Goal: Transaction & Acquisition: Book appointment/travel/reservation

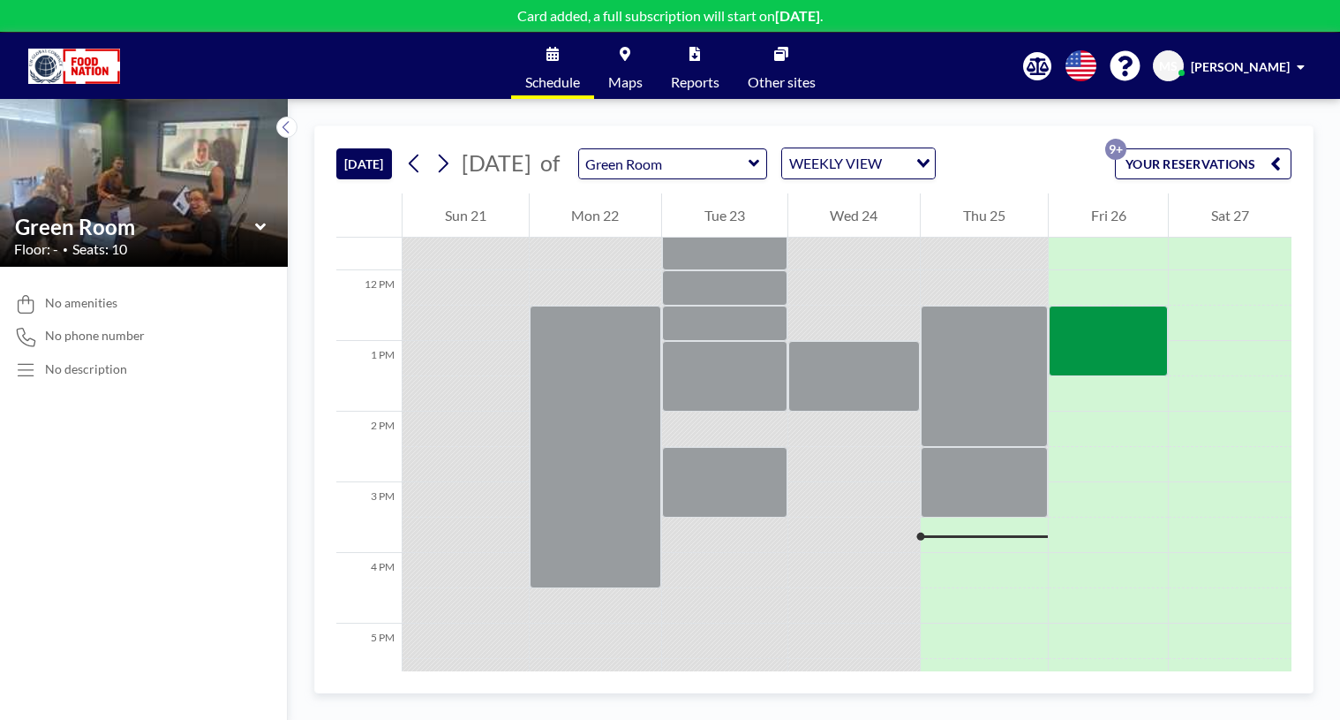
scroll to position [838, 0]
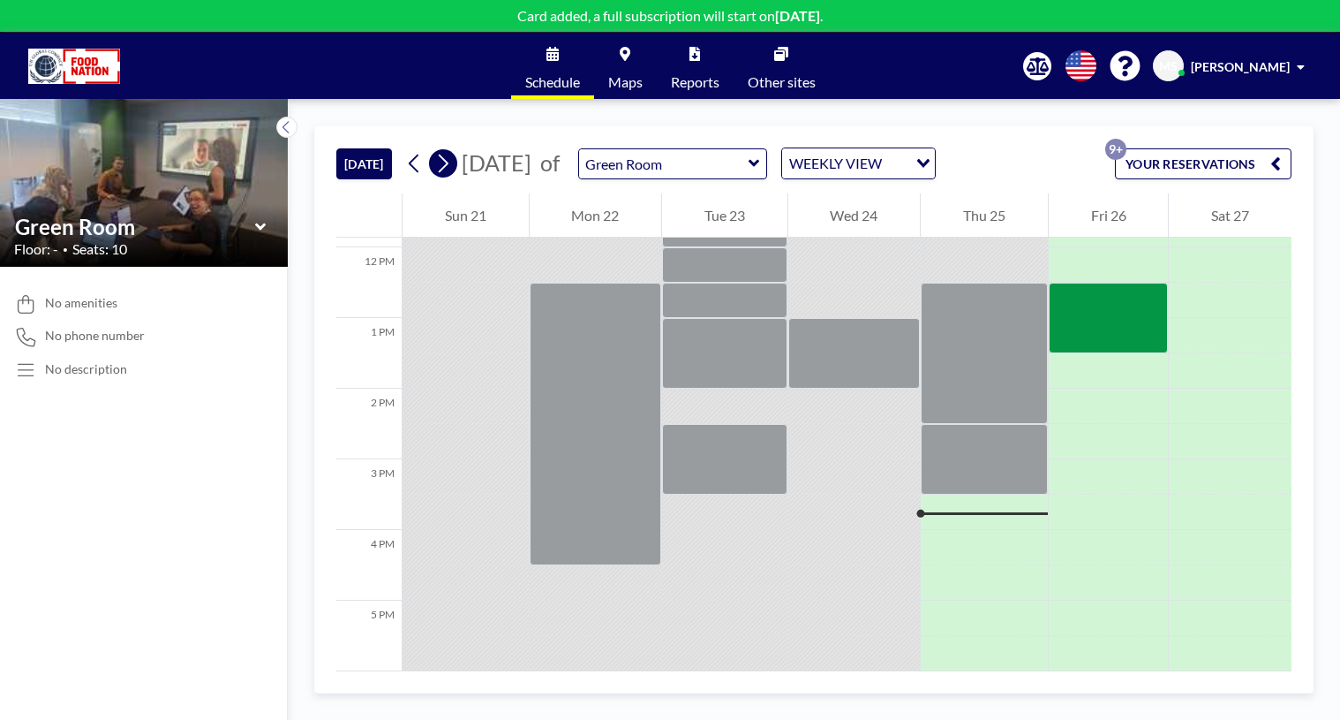
click at [449, 170] on icon at bounding box center [442, 163] width 17 height 26
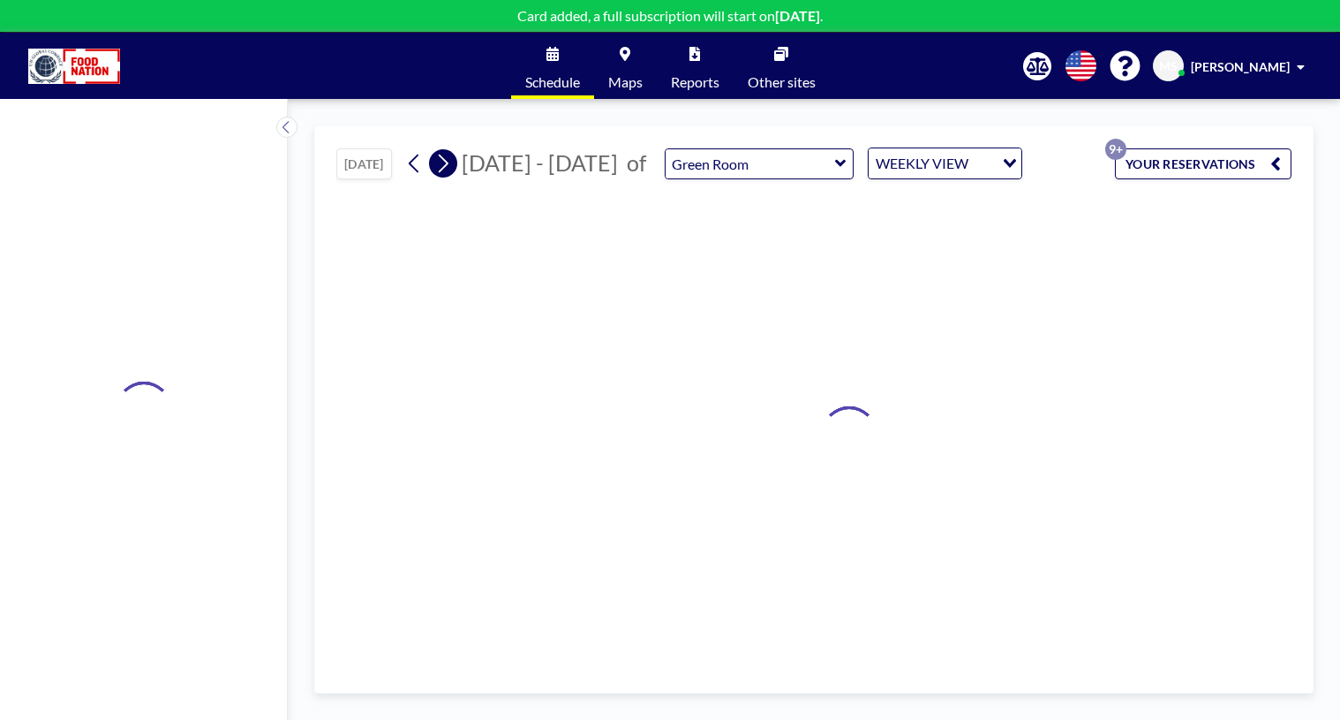
click at [449, 170] on icon at bounding box center [442, 163] width 17 height 26
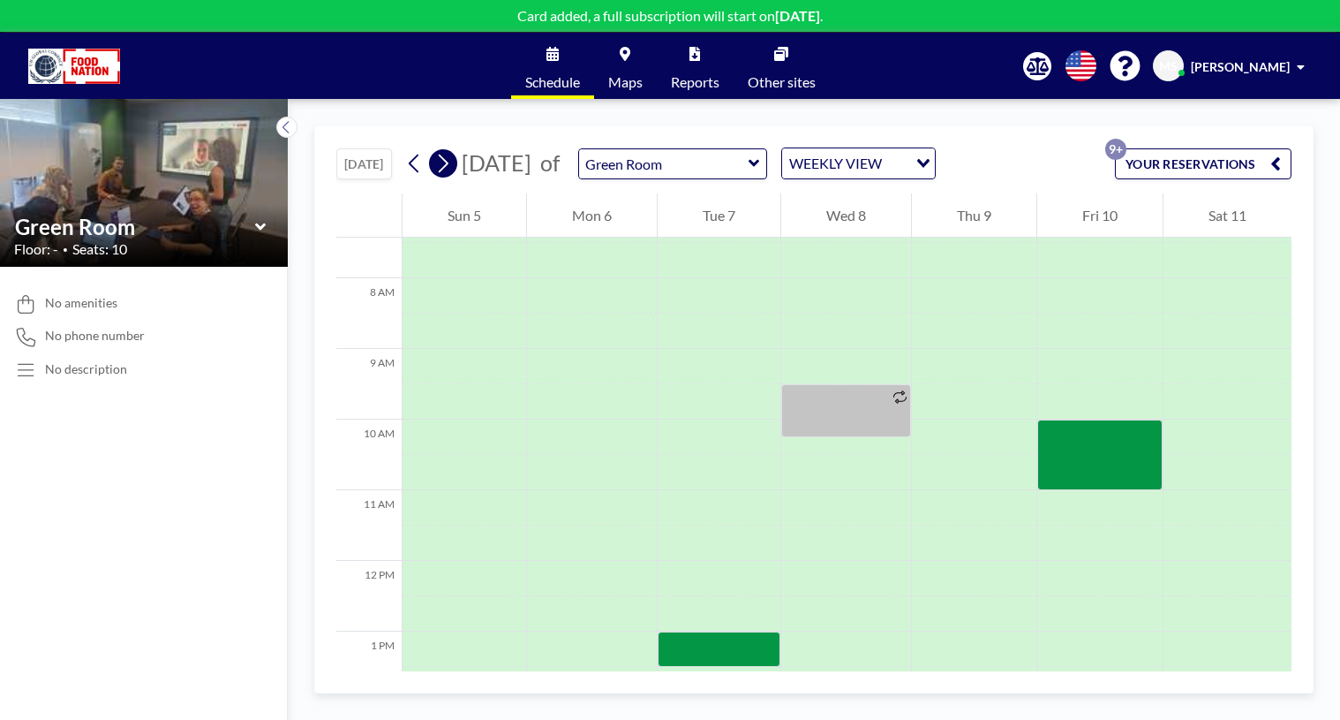
scroll to position [530, 0]
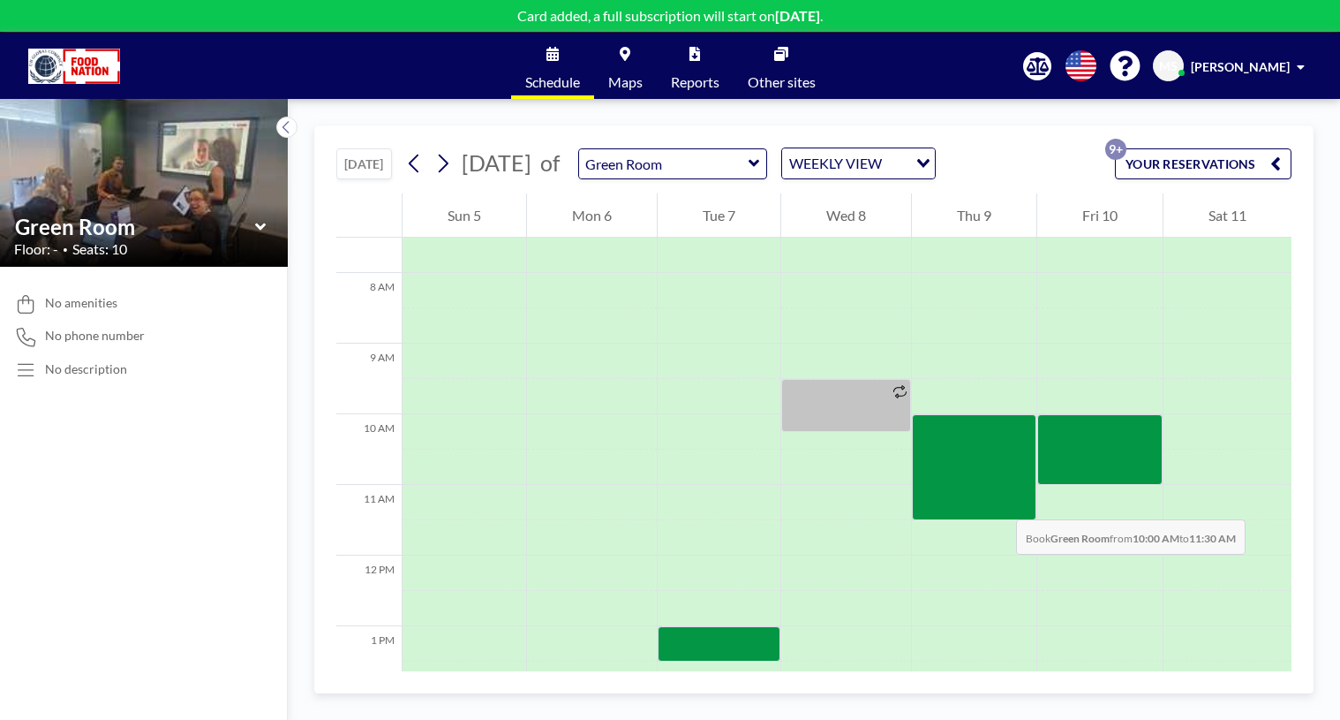
drag, startPoint x: 997, startPoint y: 427, endPoint x: 999, endPoint y: 501, distance: 74.2
click at [999, 501] on div at bounding box center [974, 467] width 124 height 106
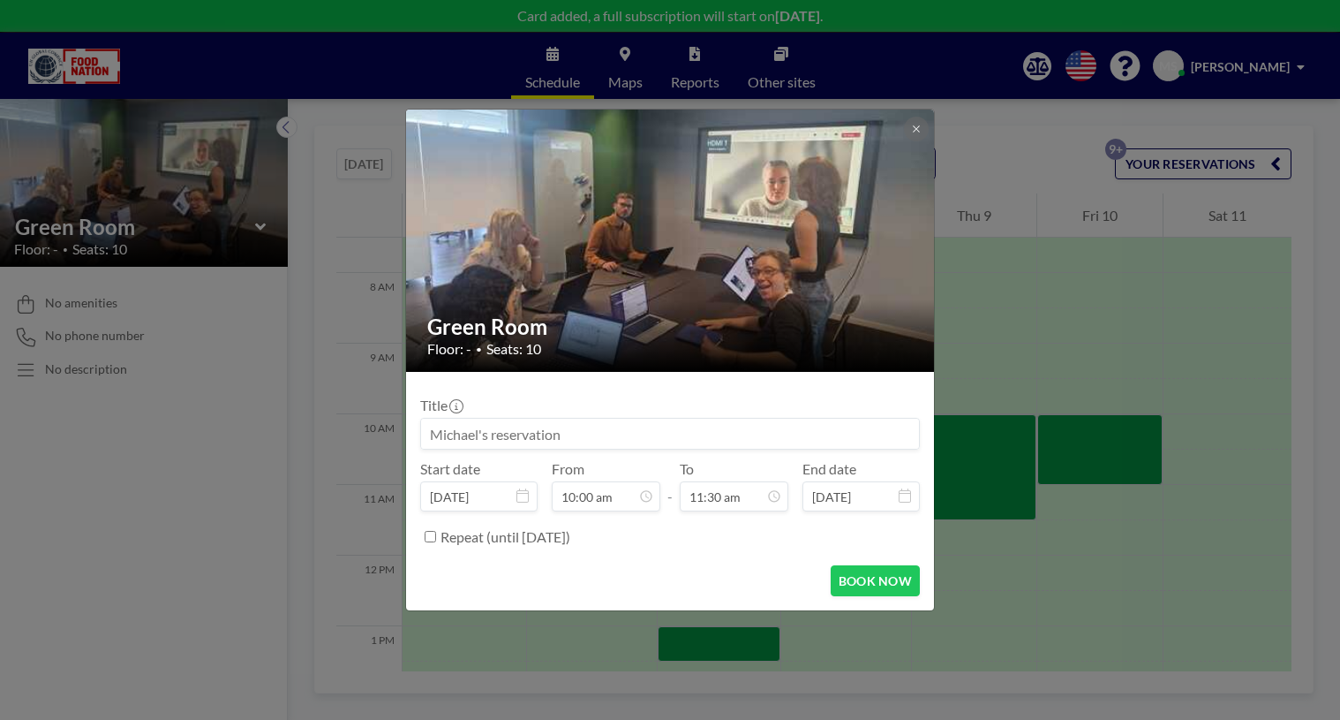
click at [560, 430] on input at bounding box center [670, 433] width 498 height 30
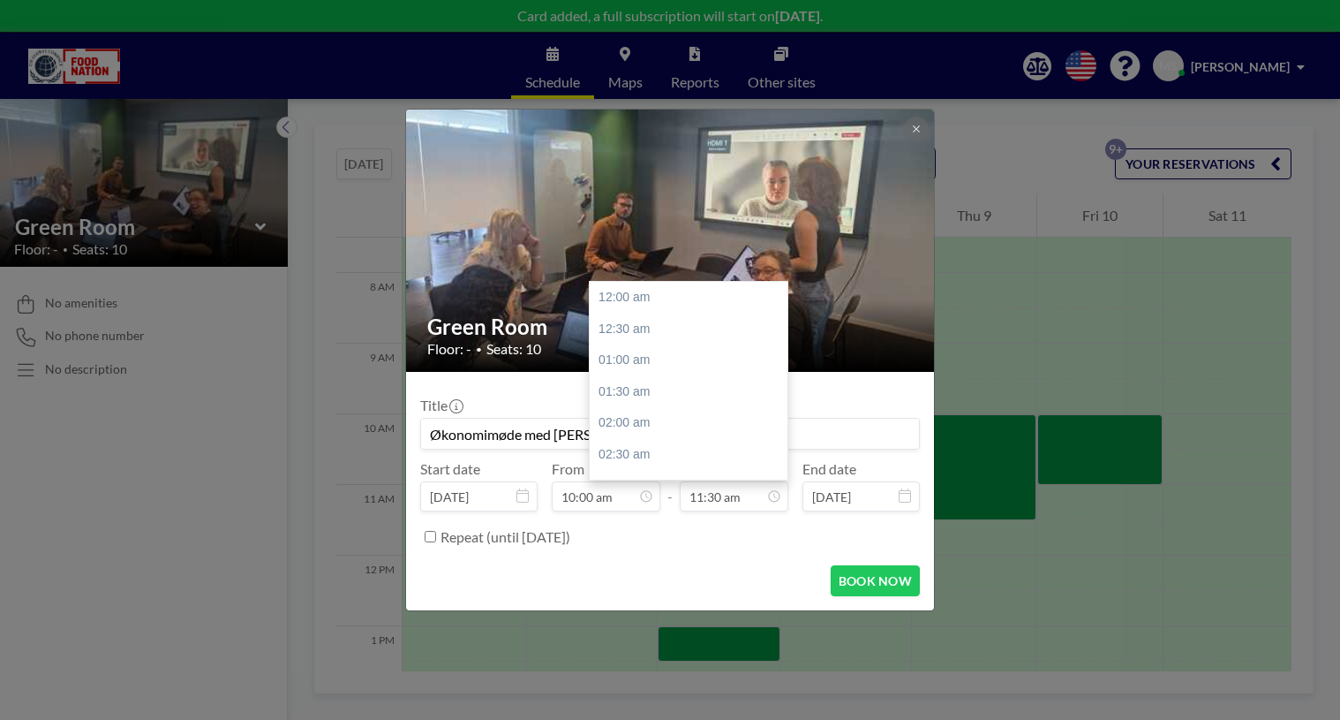
scroll to position [723, 0]
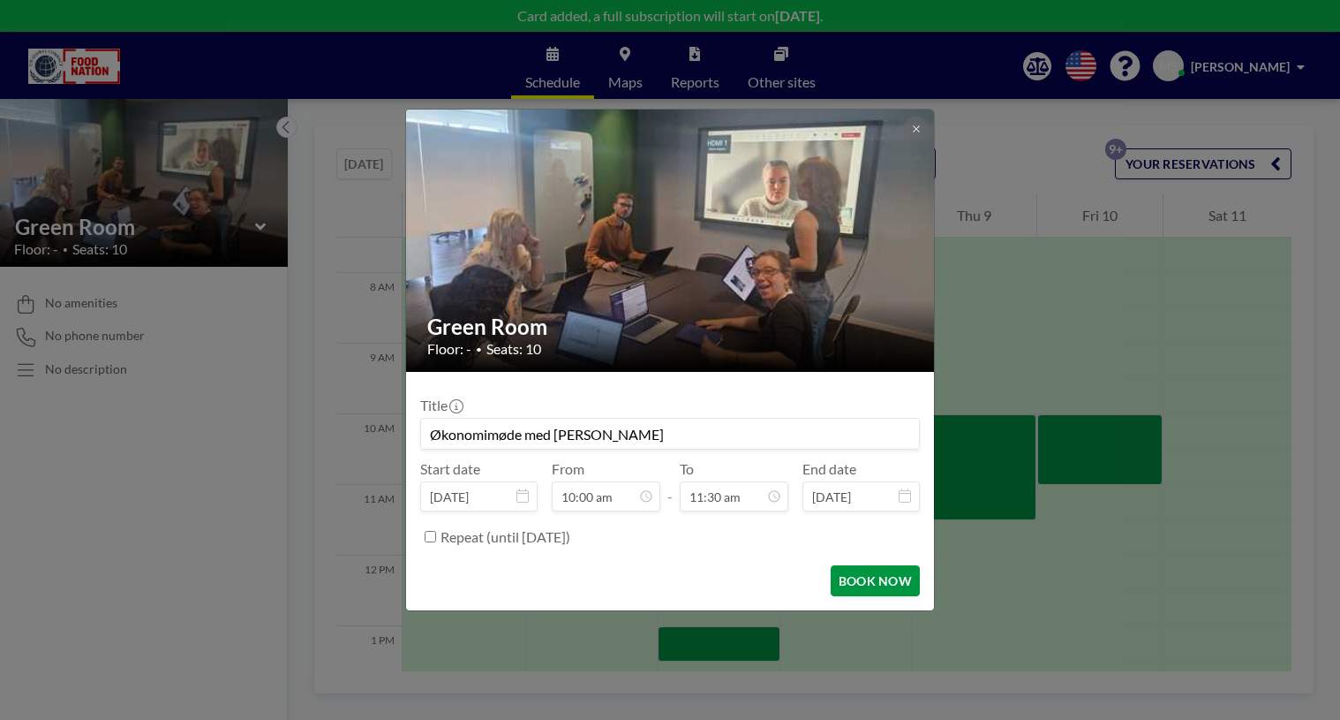
type input "Økonomimøde med [PERSON_NAME]"
click at [880, 583] on button "BOOK NOW" at bounding box center [875, 580] width 89 height 31
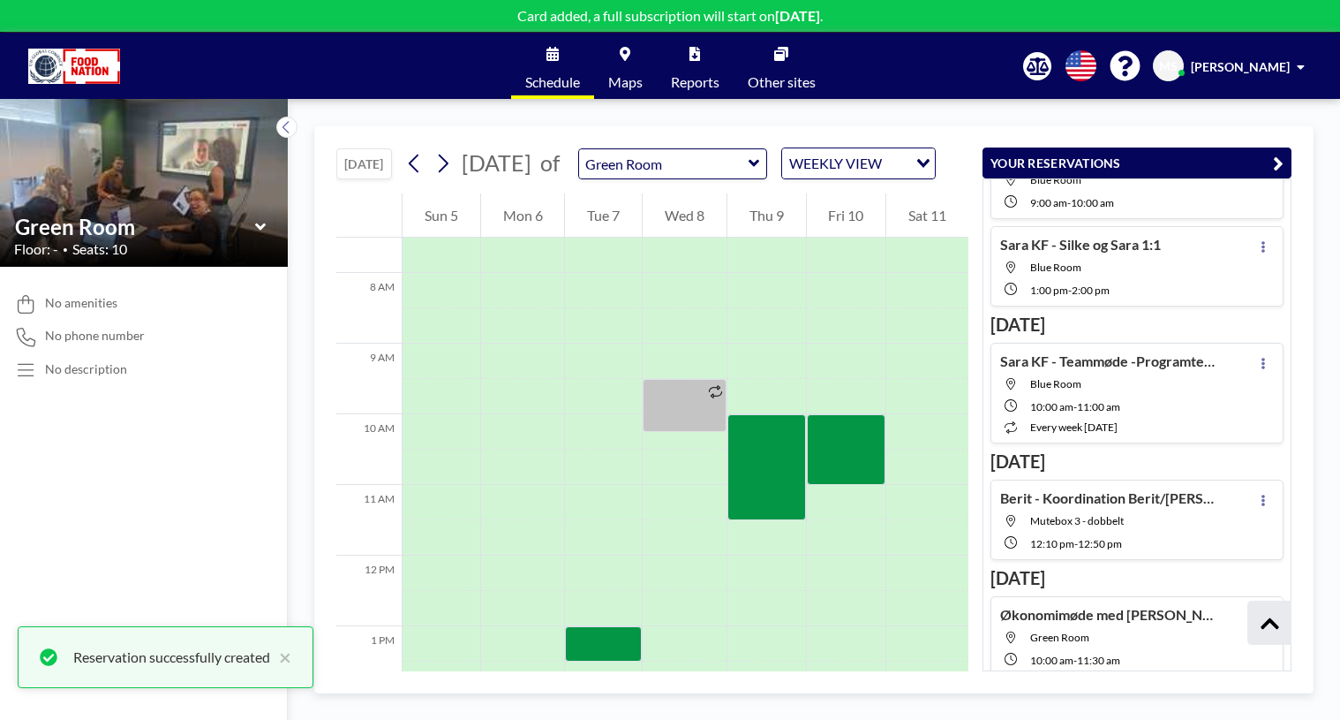
scroll to position [715, 0]
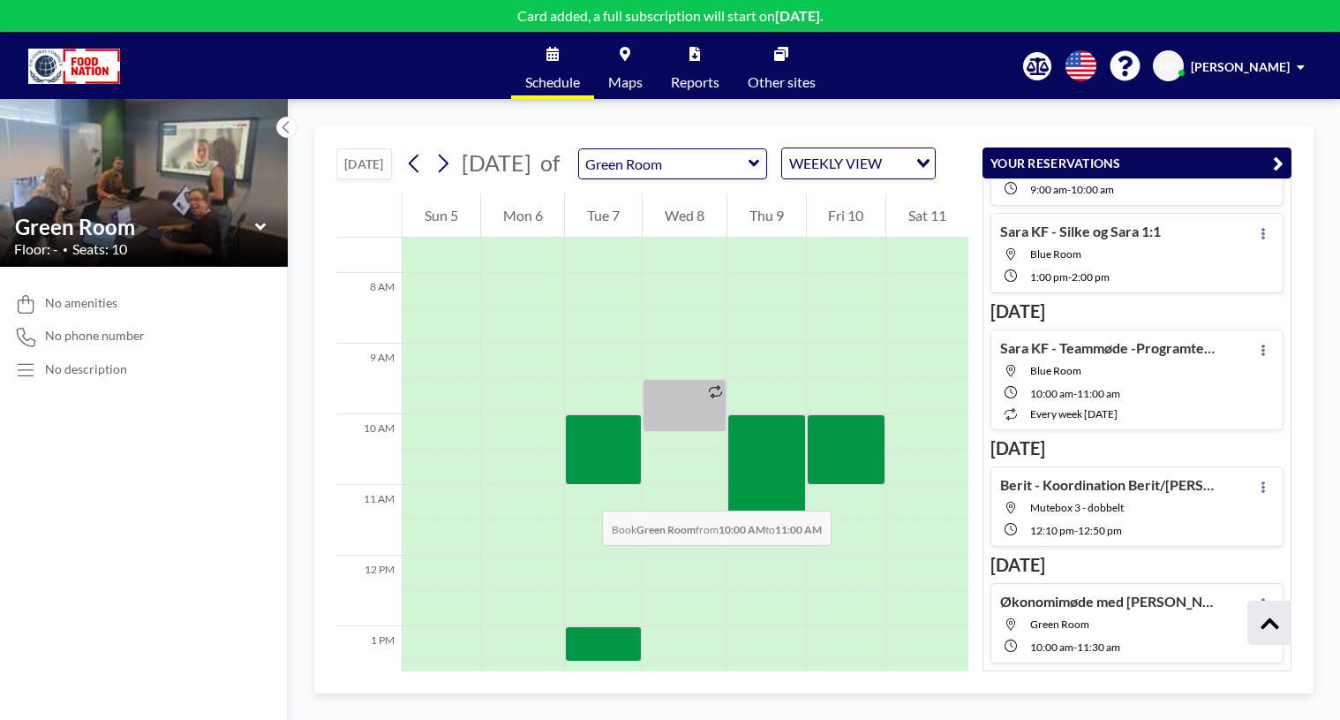
drag, startPoint x: 592, startPoint y: 455, endPoint x: 584, endPoint y: 493, distance: 38.8
click at [584, 485] on div at bounding box center [603, 449] width 77 height 71
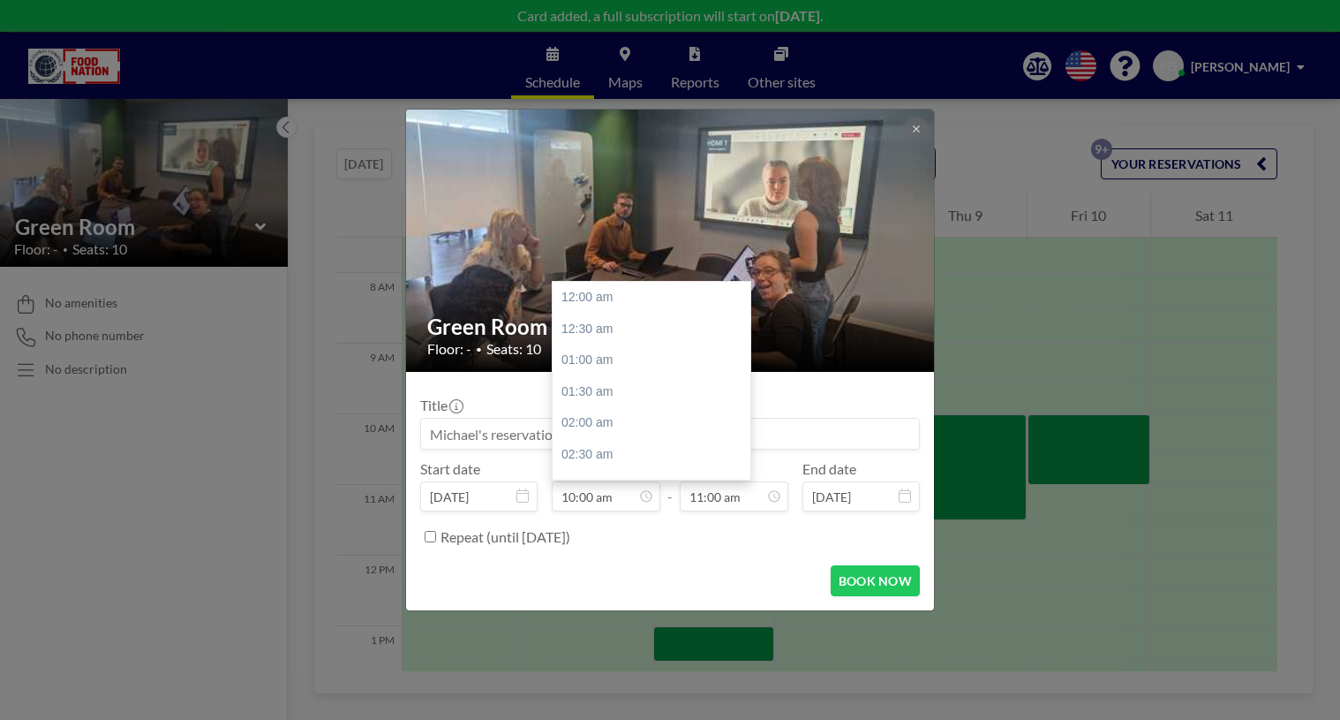
scroll to position [629, 0]
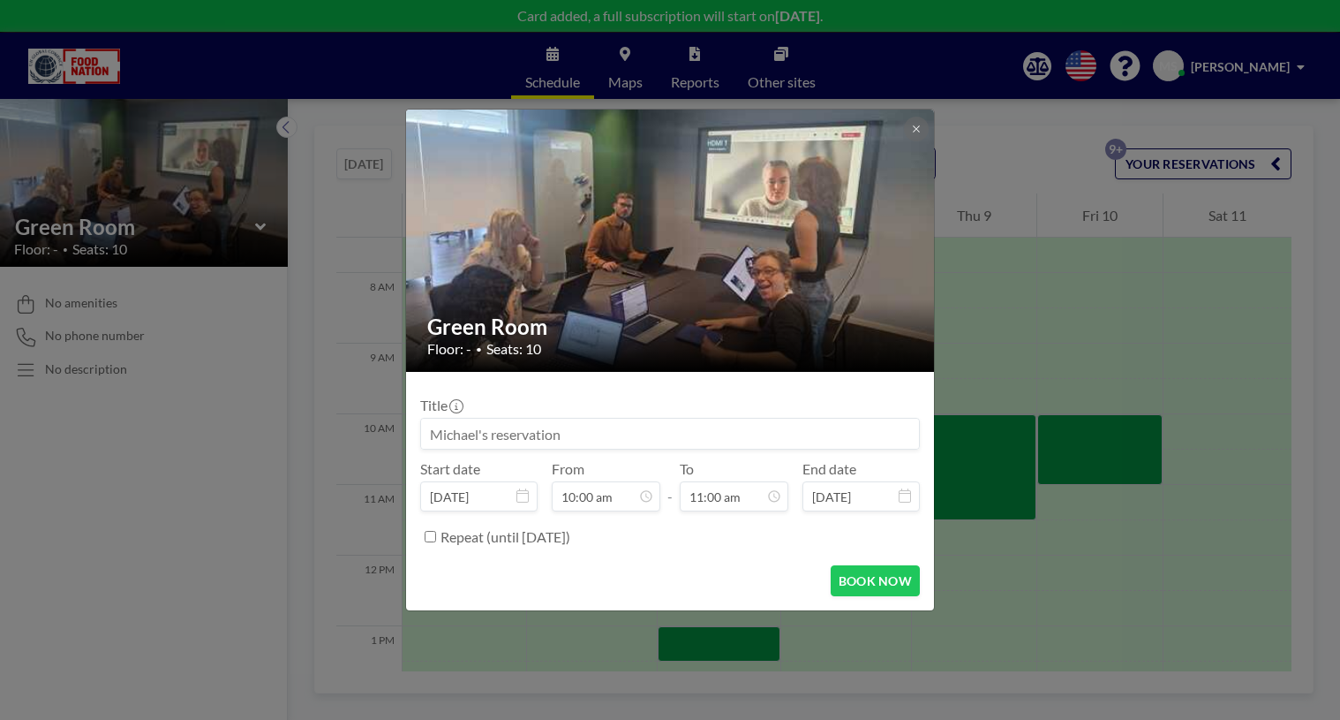
click at [715, 427] on input at bounding box center [670, 433] width 498 height 30
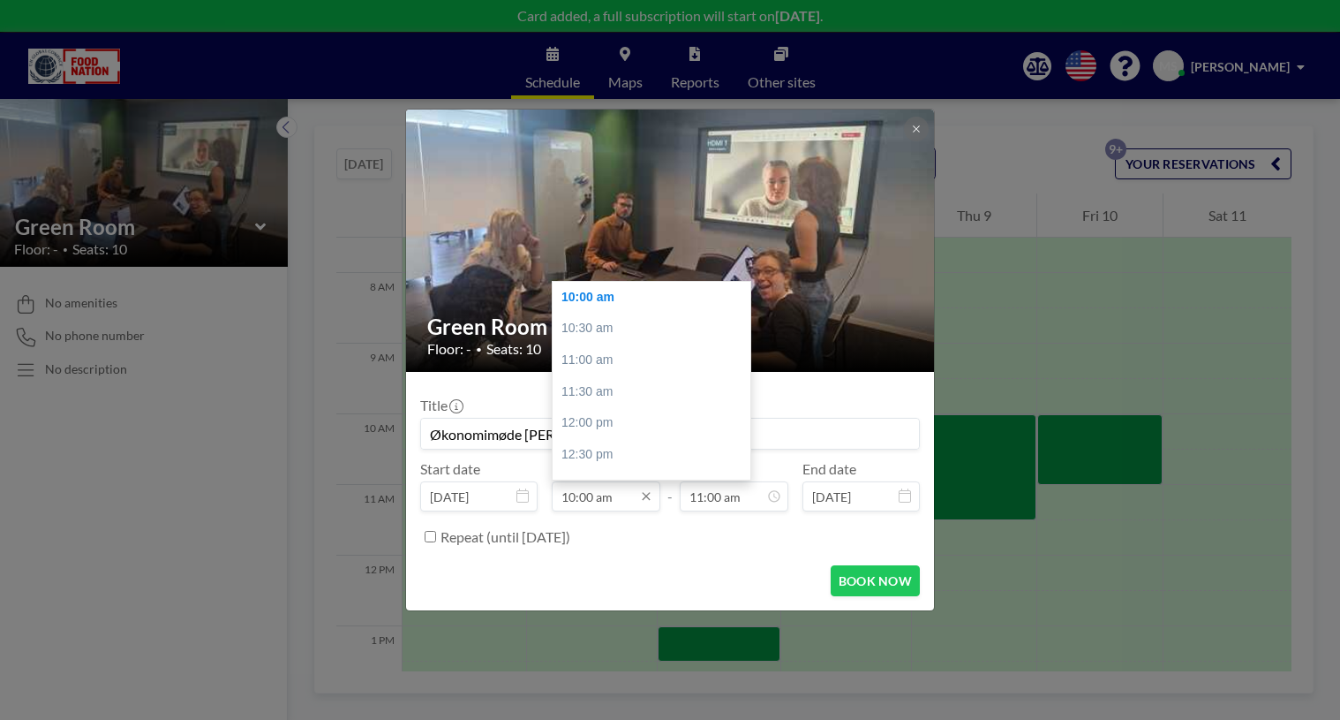
type input "Økonomimøde [PERSON_NAME]"
click at [574, 495] on input "10:00 am" at bounding box center [606, 496] width 109 height 30
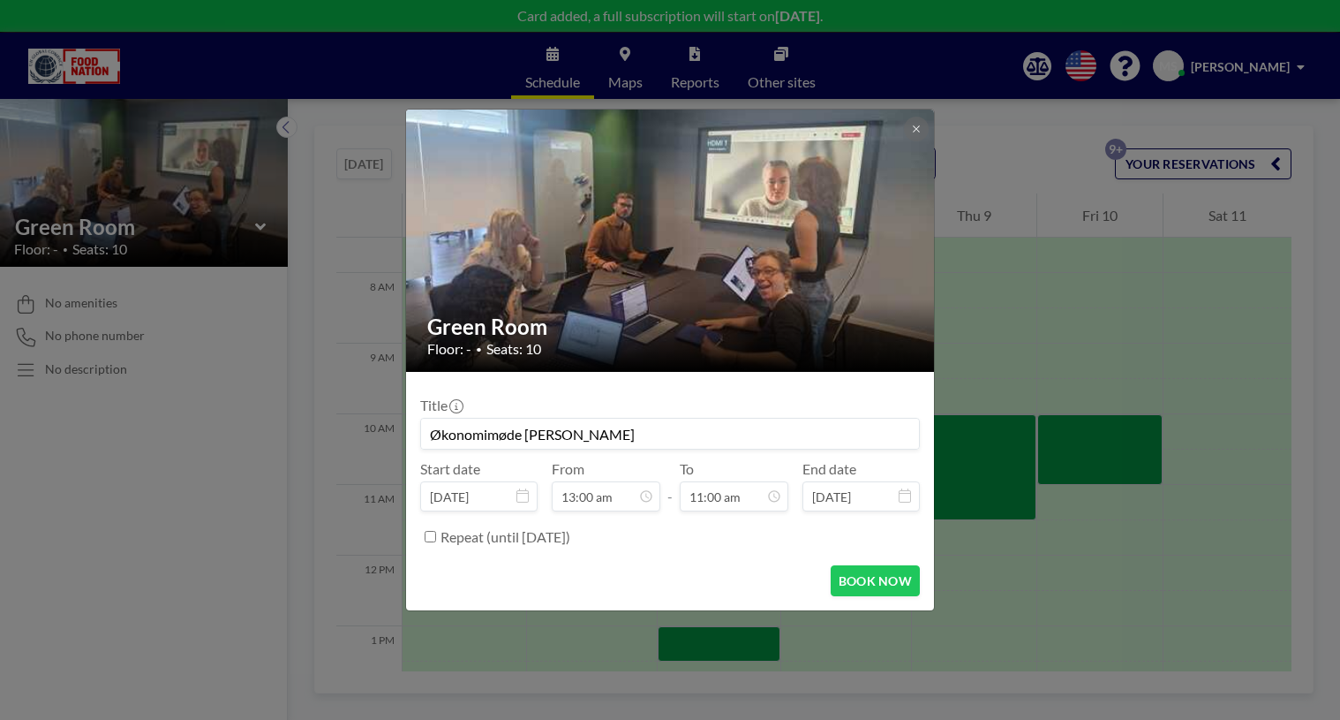
type input "01:00 pm"
type input "02:00 pm"
click at [858, 584] on button "BOOK NOW" at bounding box center [875, 580] width 89 height 31
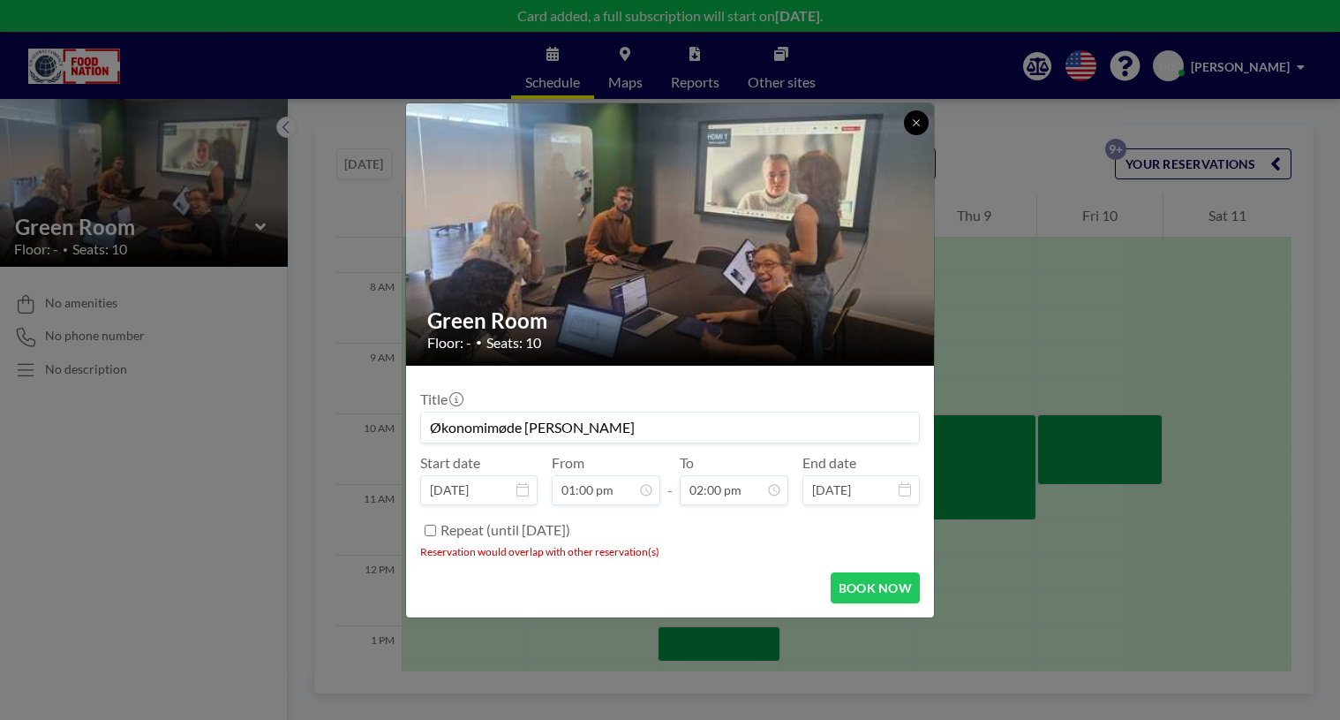
click at [914, 127] on icon at bounding box center [916, 122] width 11 height 11
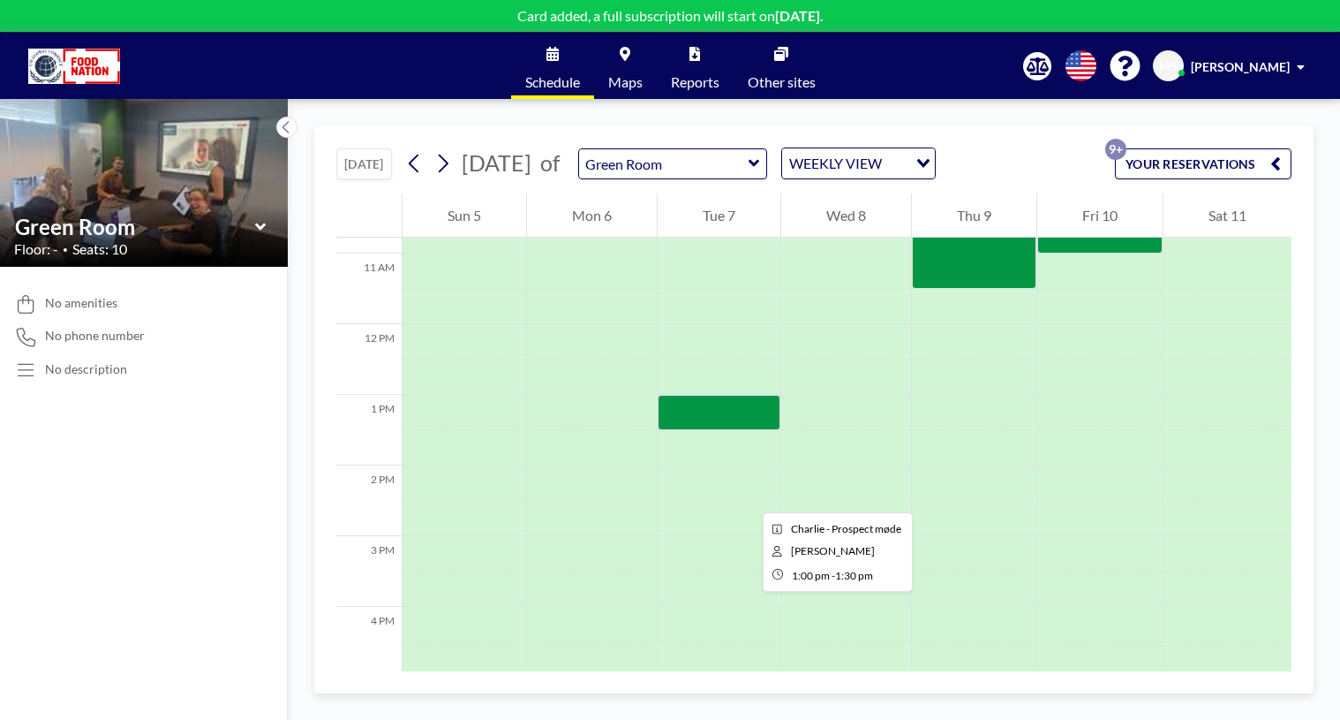
scroll to position [795, 0]
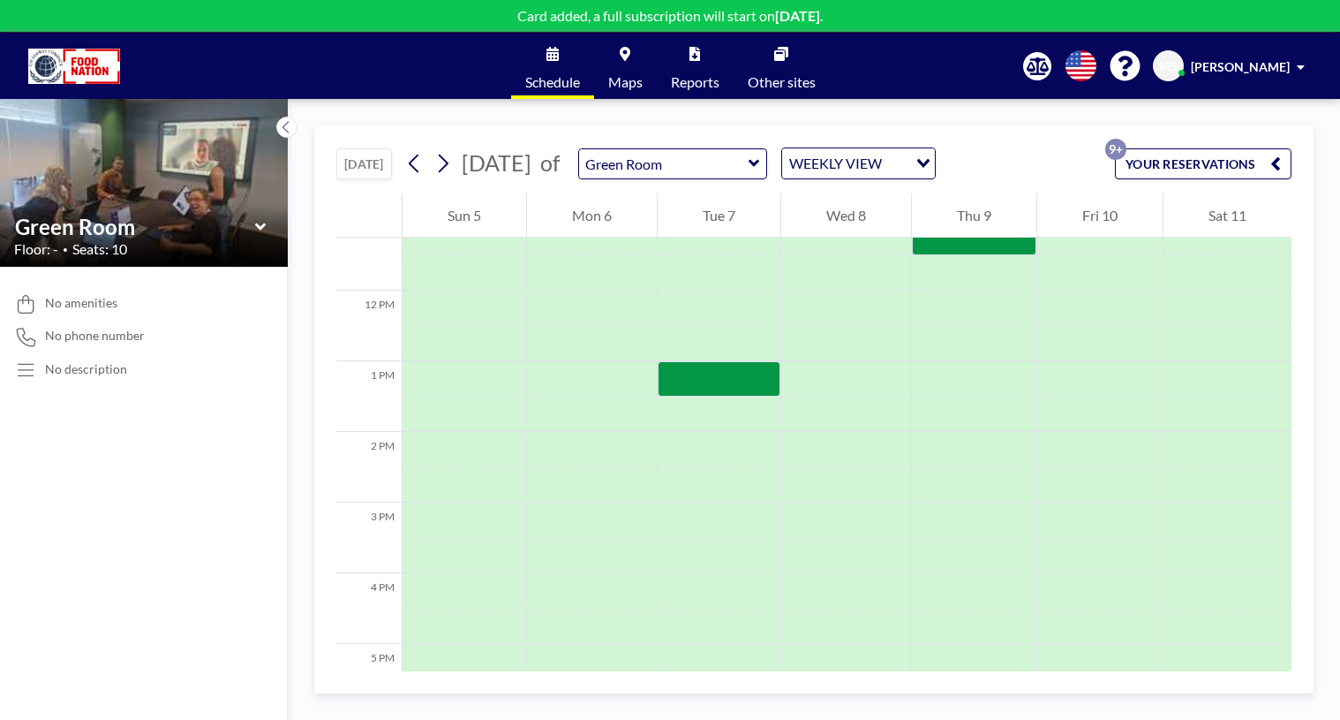
click at [759, 164] on icon at bounding box center [754, 163] width 11 height 7
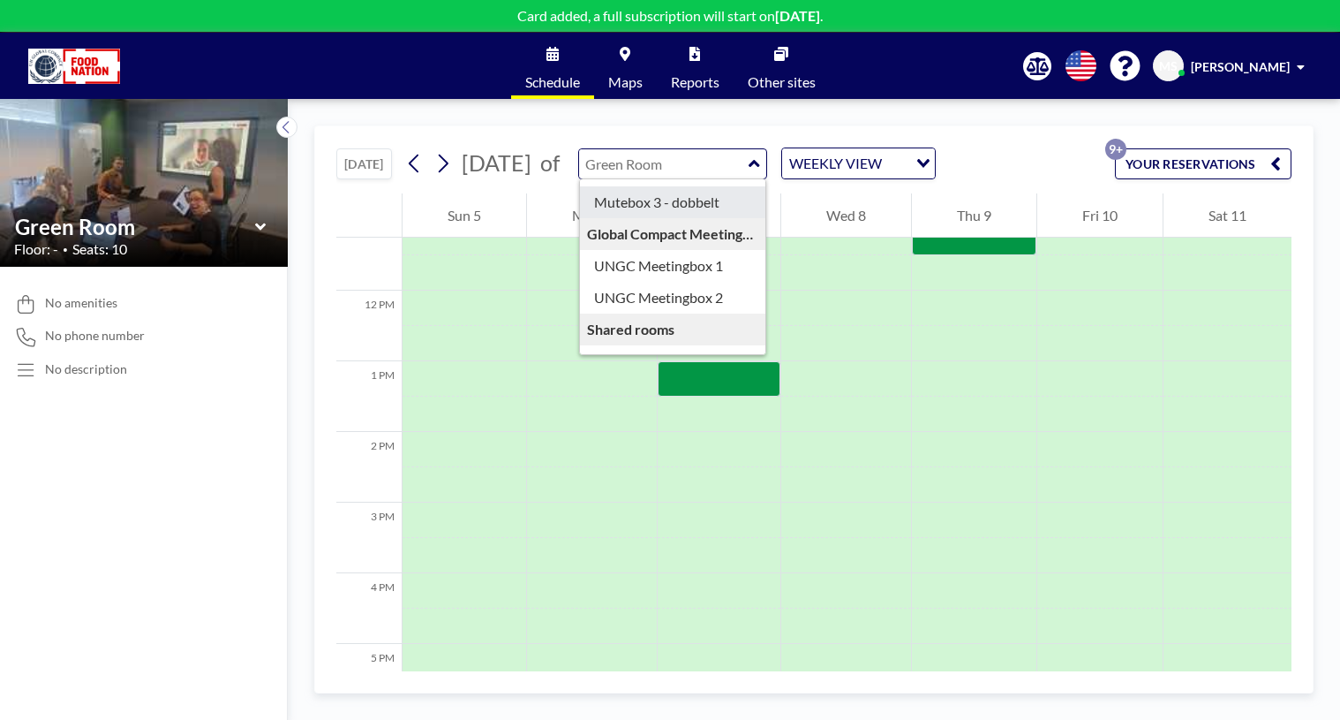
scroll to position [152, 0]
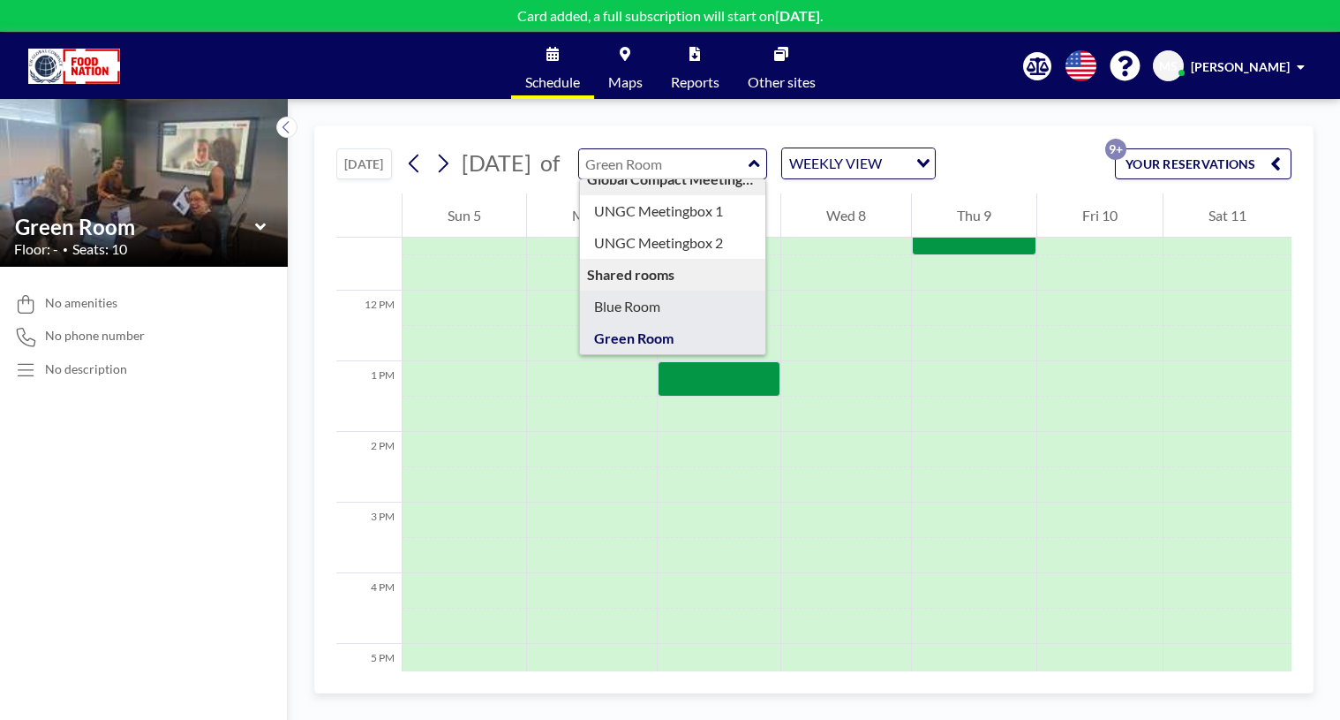
type input "Blue Room"
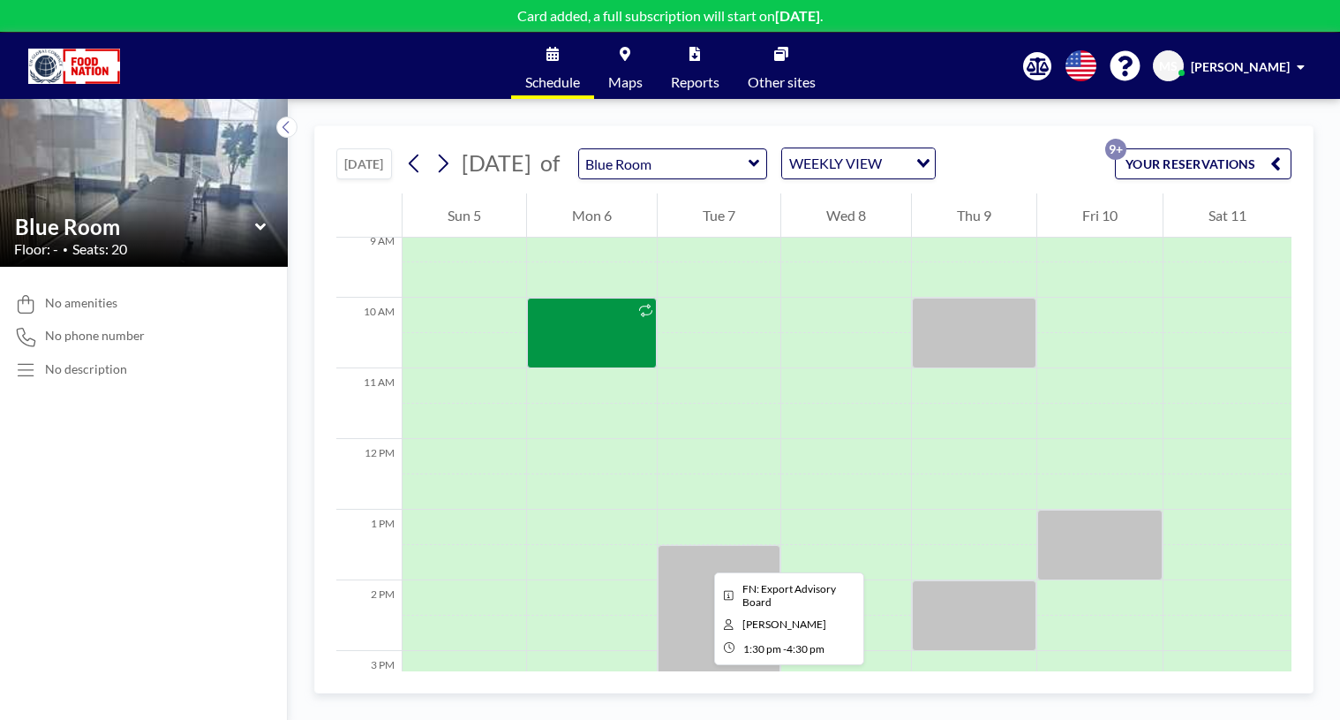
scroll to position [706, 0]
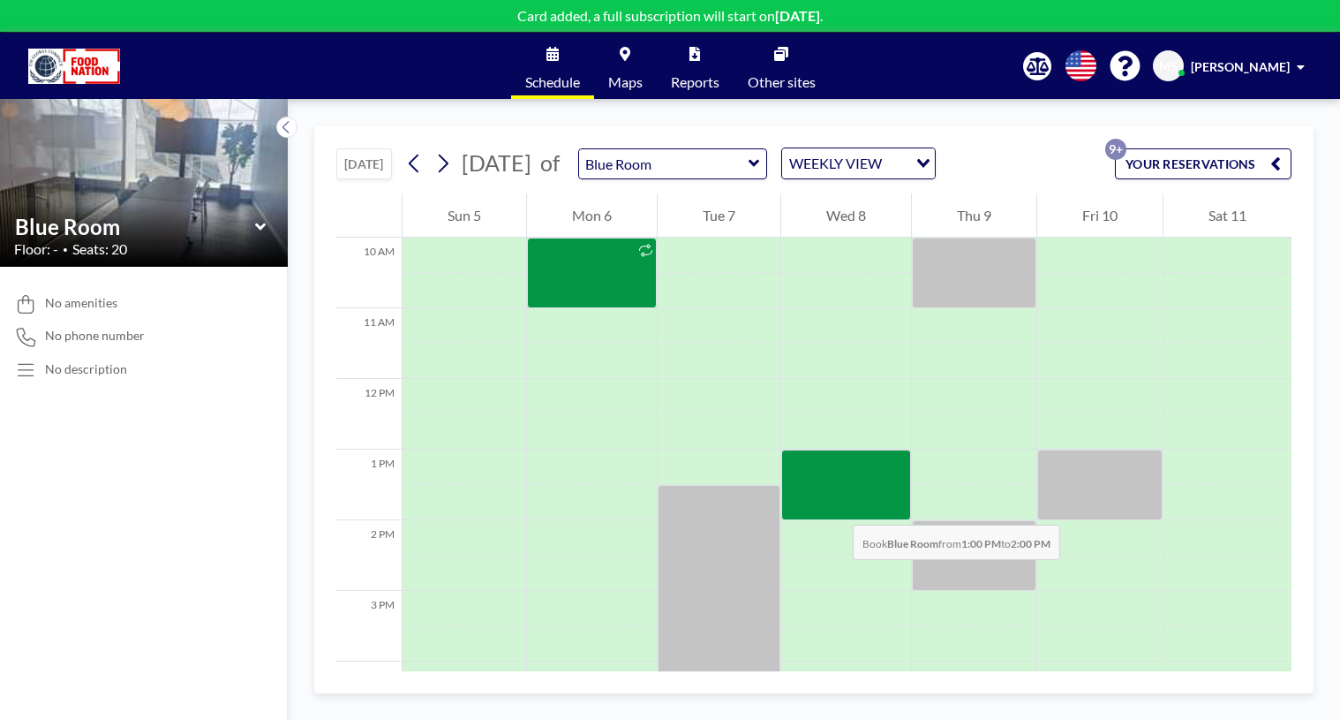
drag, startPoint x: 838, startPoint y: 459, endPoint x: 835, endPoint y: 507, distance: 47.7
click at [835, 507] on div at bounding box center [846, 484] width 130 height 71
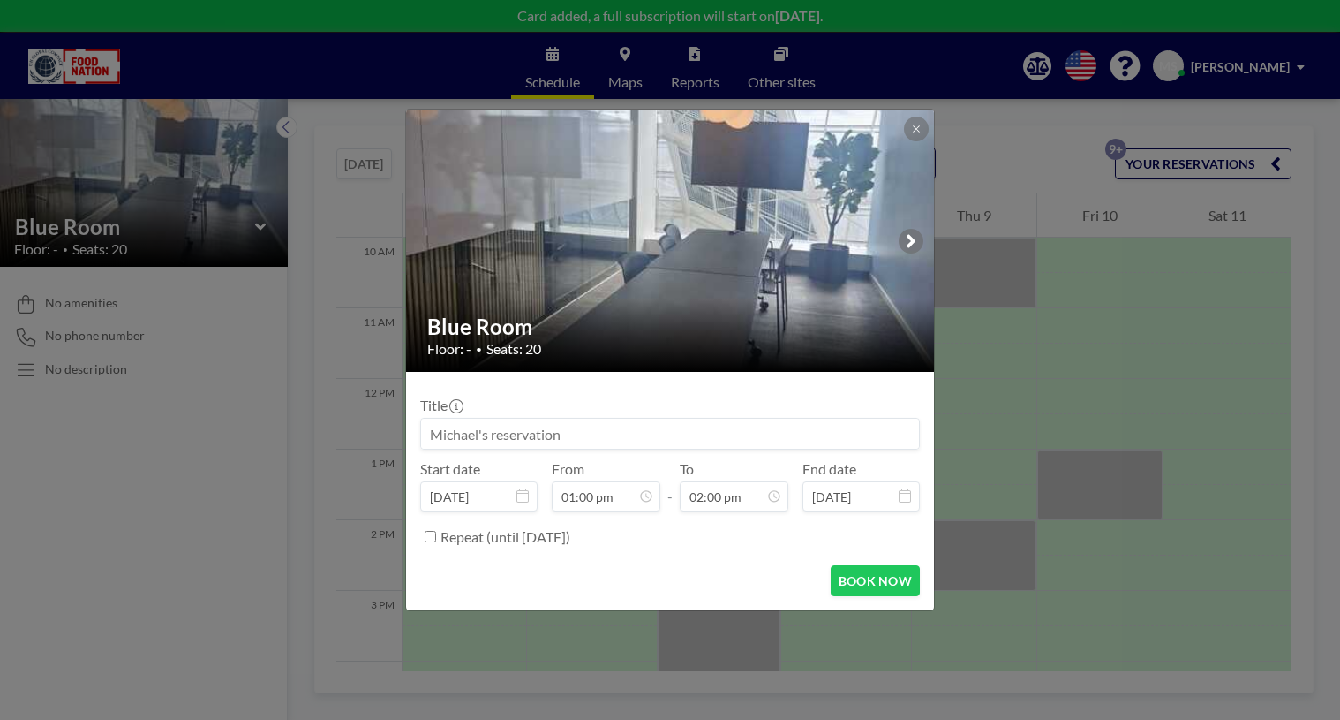
scroll to position [880, 0]
click at [535, 434] on input at bounding box center [670, 433] width 498 height 30
type input "Økonomimøde Berit og [PERSON_NAME]"
click at [909, 126] on button at bounding box center [916, 129] width 25 height 25
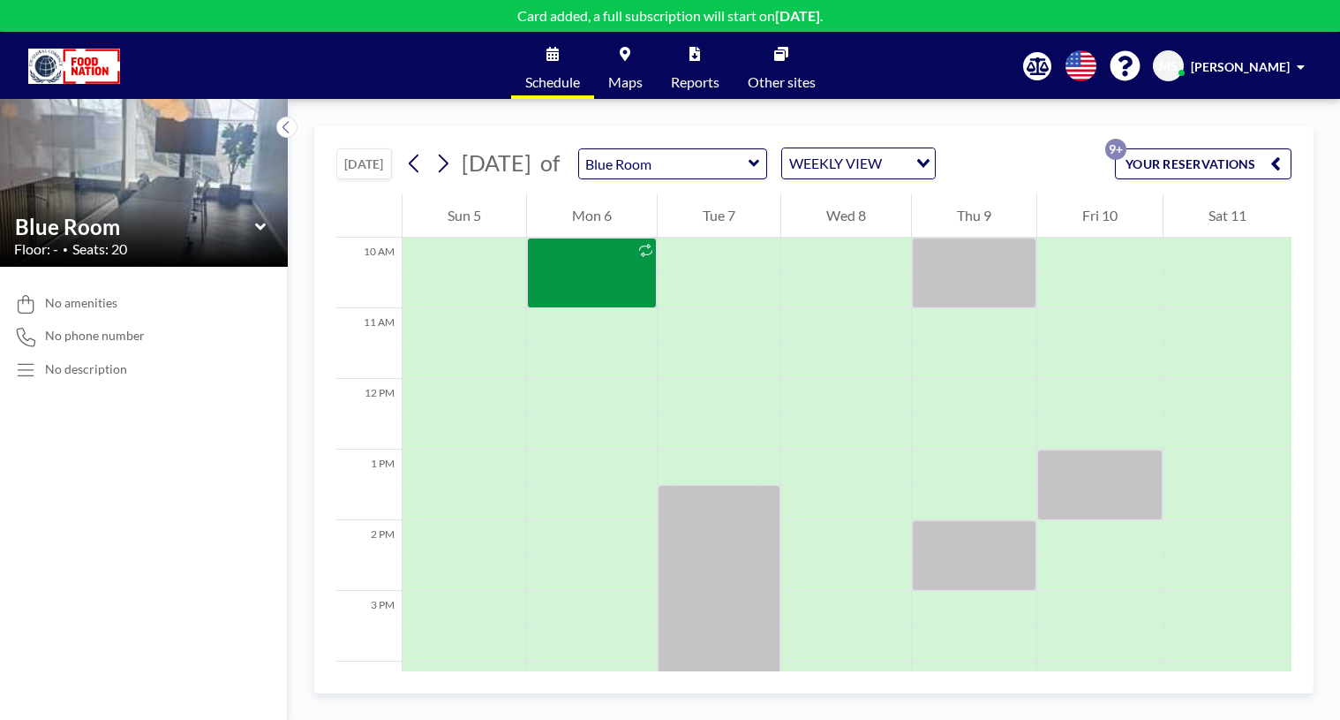
click at [759, 162] on icon at bounding box center [754, 163] width 11 height 7
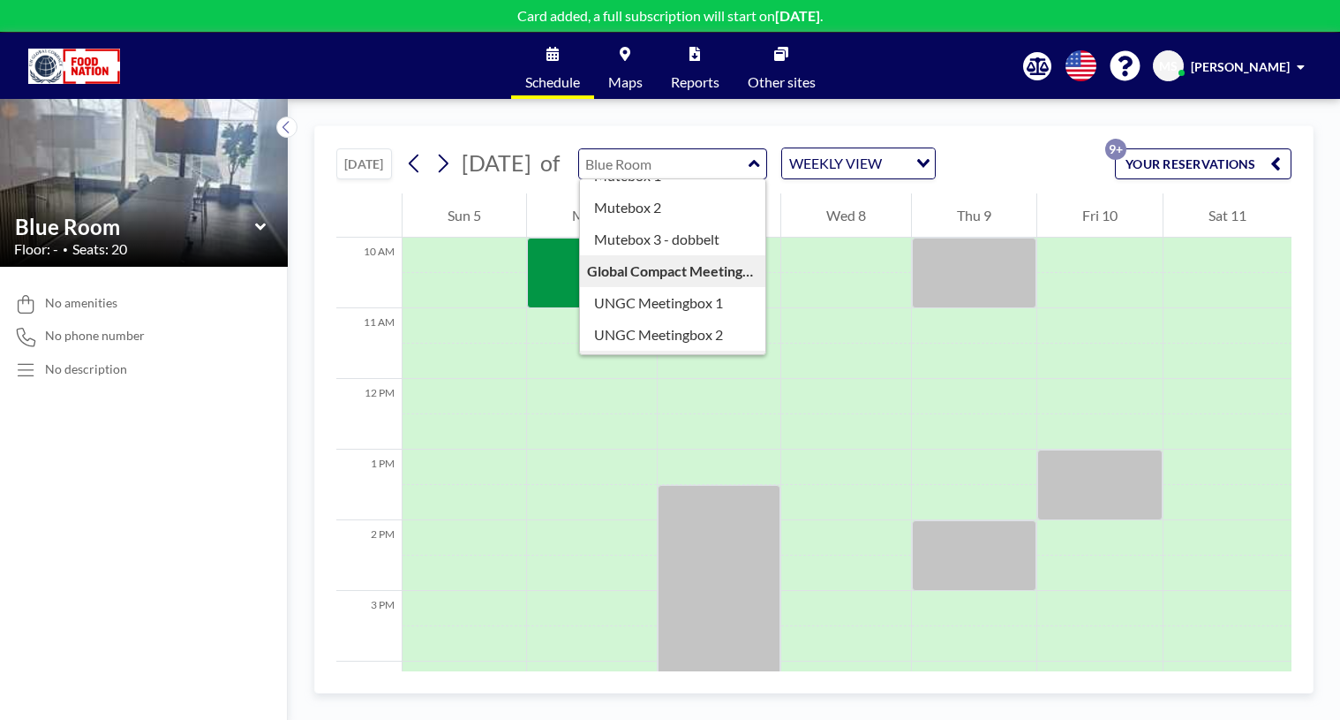
scroll to position [152, 0]
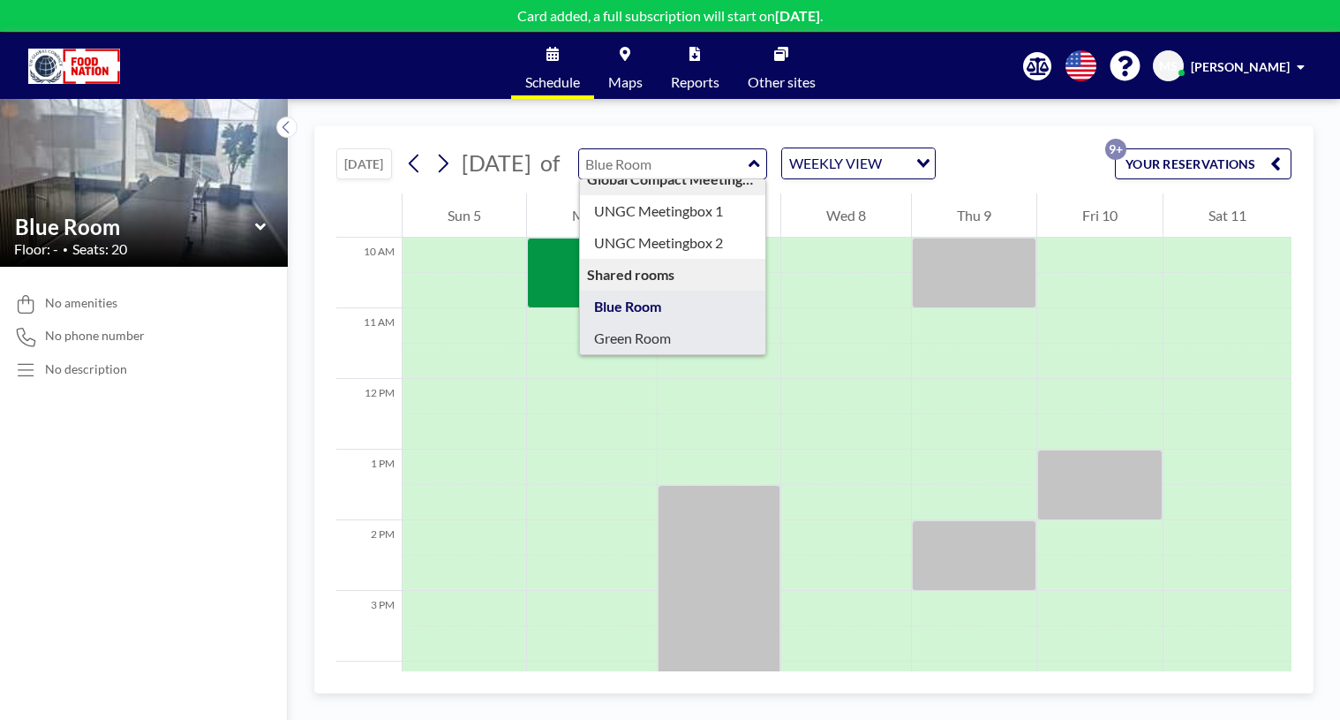
type input "Green Room"
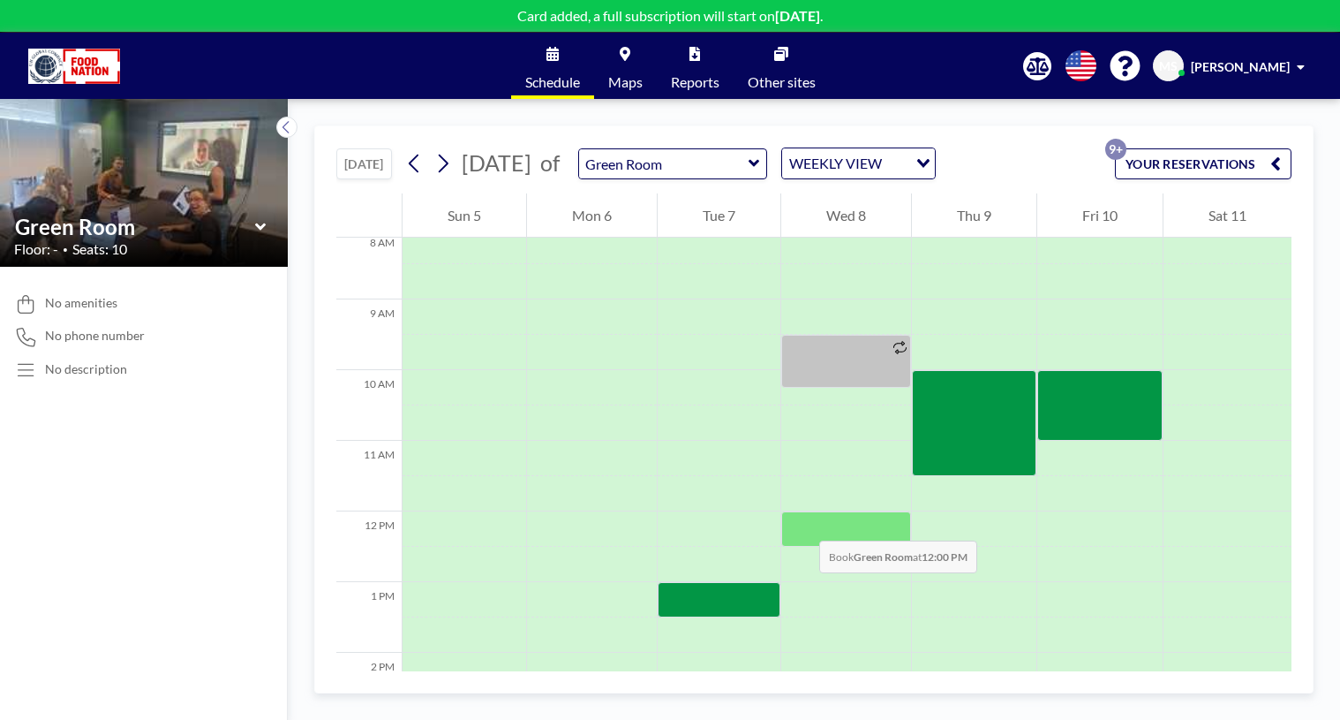
scroll to position [618, 0]
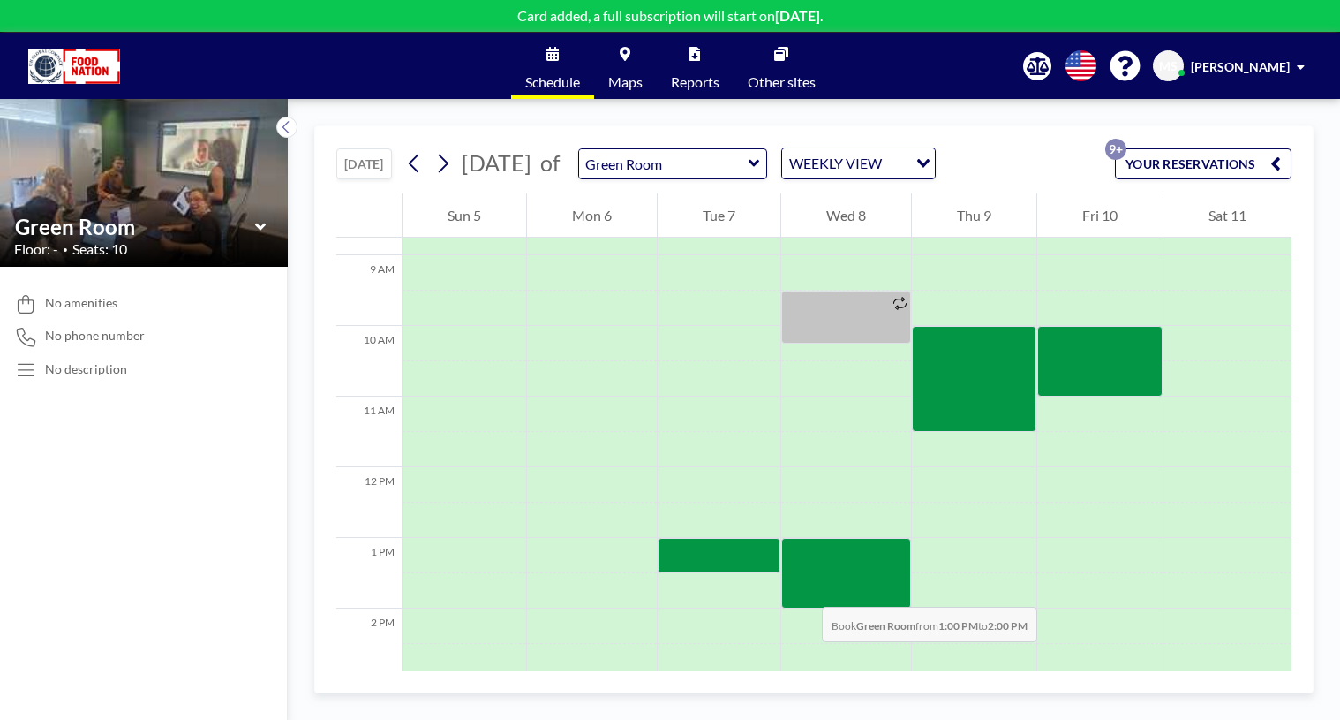
drag, startPoint x: 804, startPoint y: 548, endPoint x: 804, endPoint y: 589, distance: 40.6
click at [804, 589] on div at bounding box center [846, 573] width 130 height 71
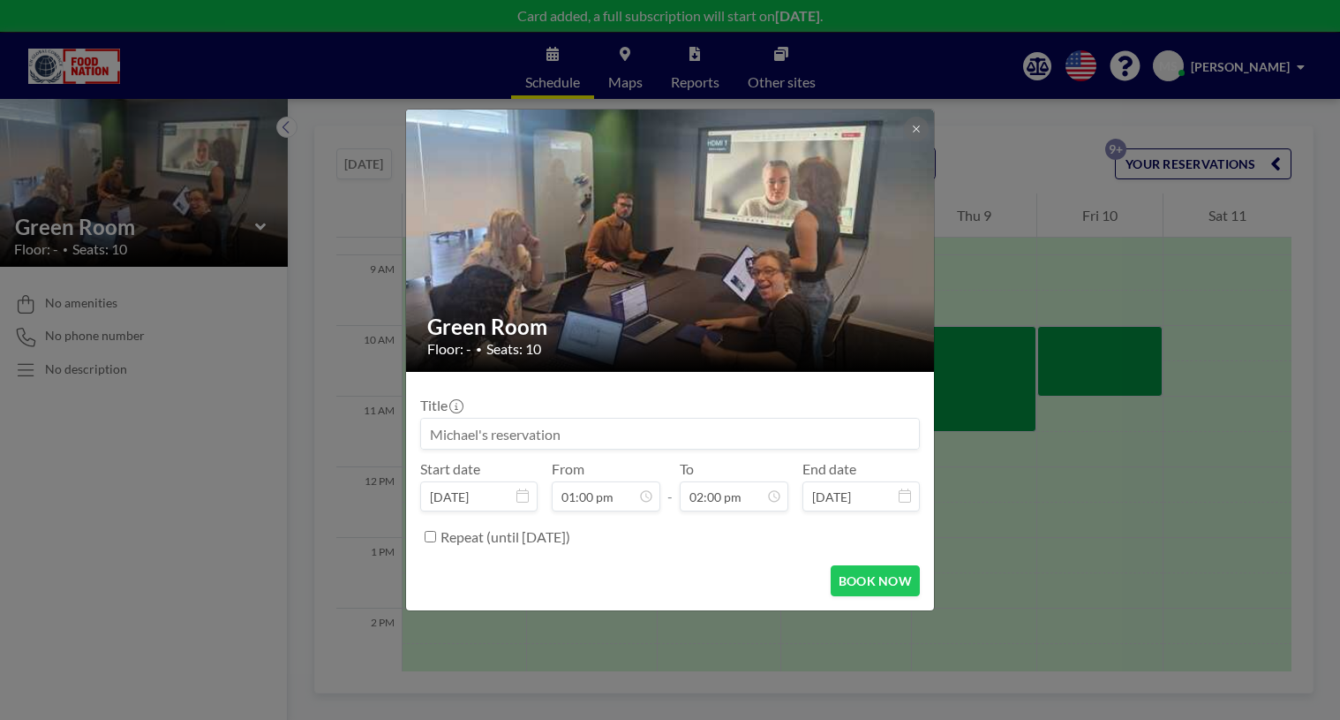
scroll to position [880, 0]
click at [585, 437] on input at bounding box center [670, 433] width 498 height 30
type input "Økonomimøde Berit og [PERSON_NAME]"
click at [891, 583] on button "BOOK NOW" at bounding box center [875, 580] width 89 height 31
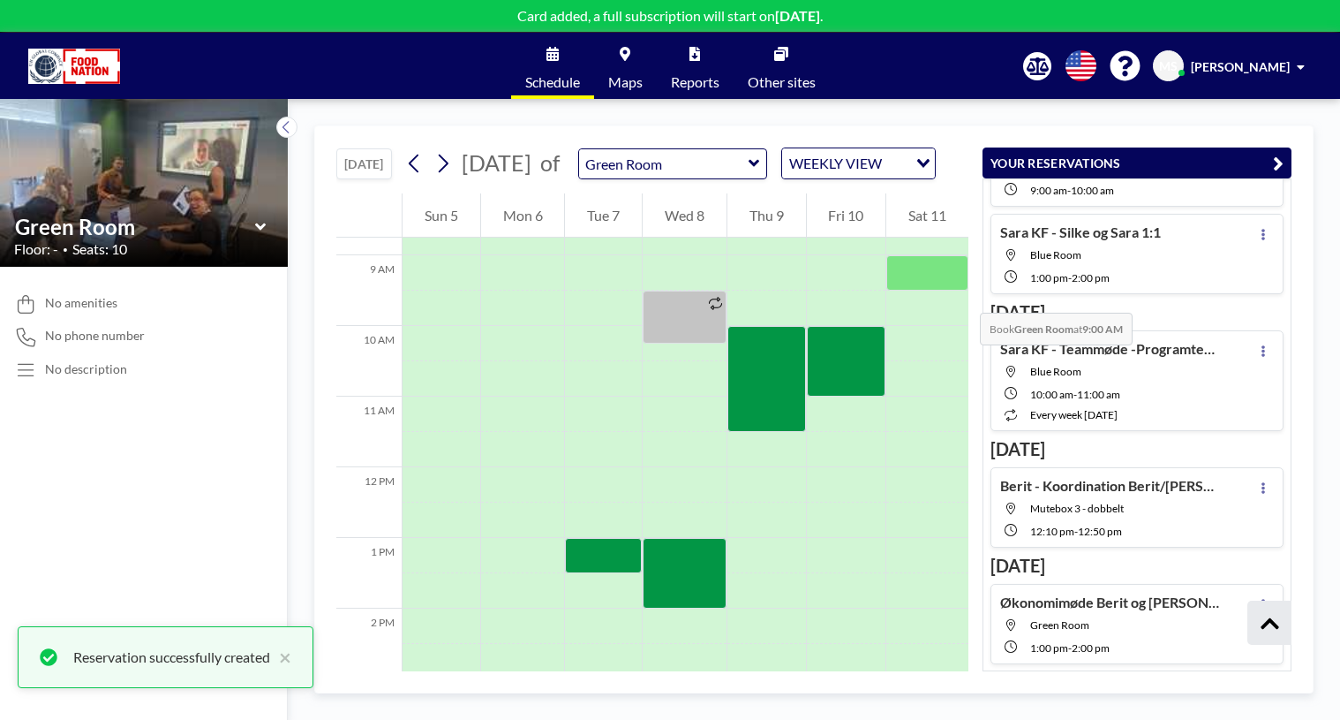
scroll to position [715, 0]
